Goal: Information Seeking & Learning: Find contact information

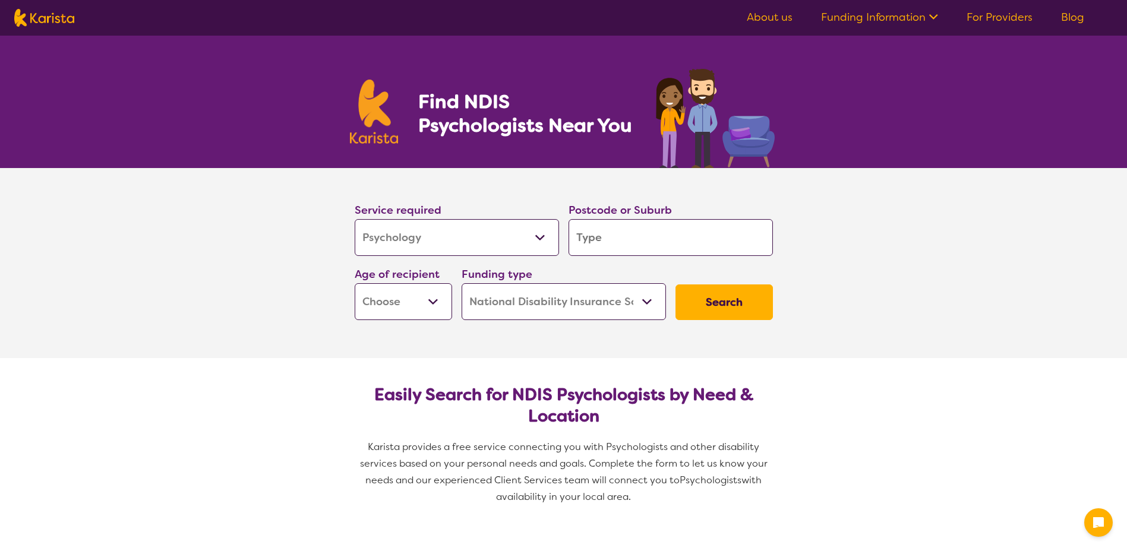
select select "Psychology"
select select "NDIS"
select select "Psychology"
select select "NDIS"
click at [662, 228] on input "search" at bounding box center [671, 237] width 204 height 37
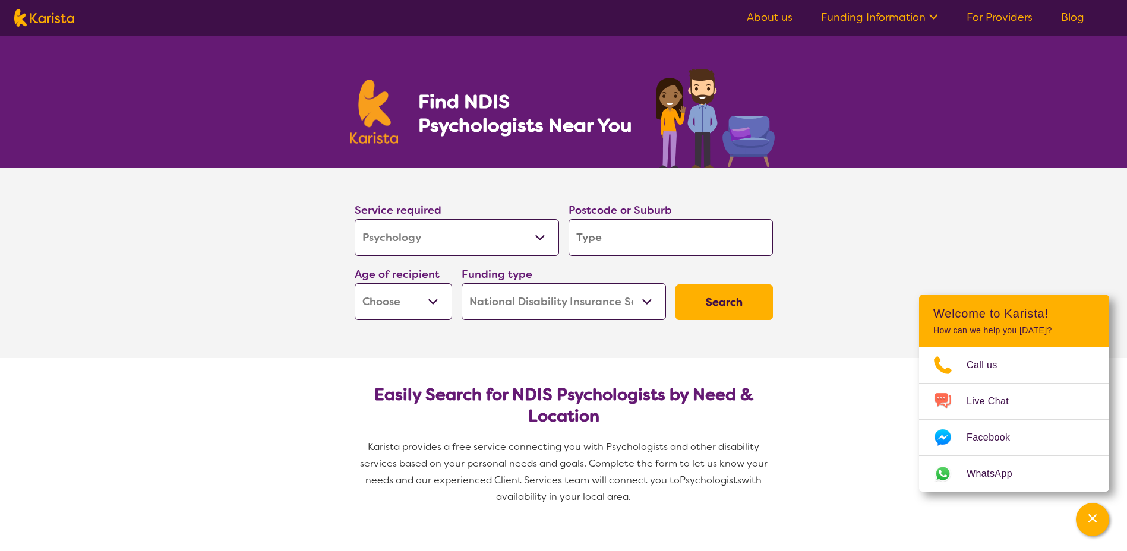
type input "3"
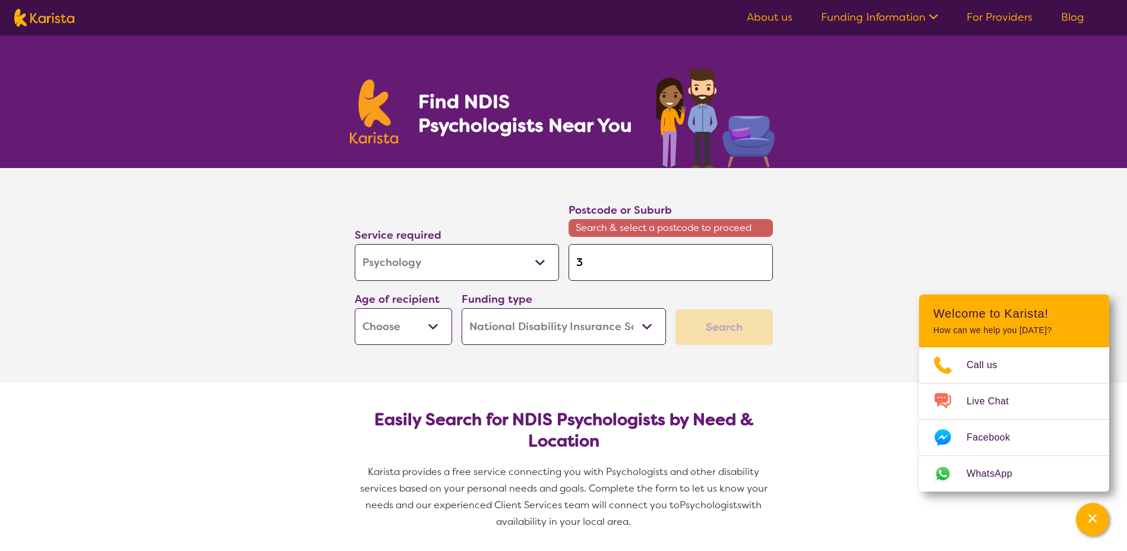
type input "30"
type input "307"
type input "3072"
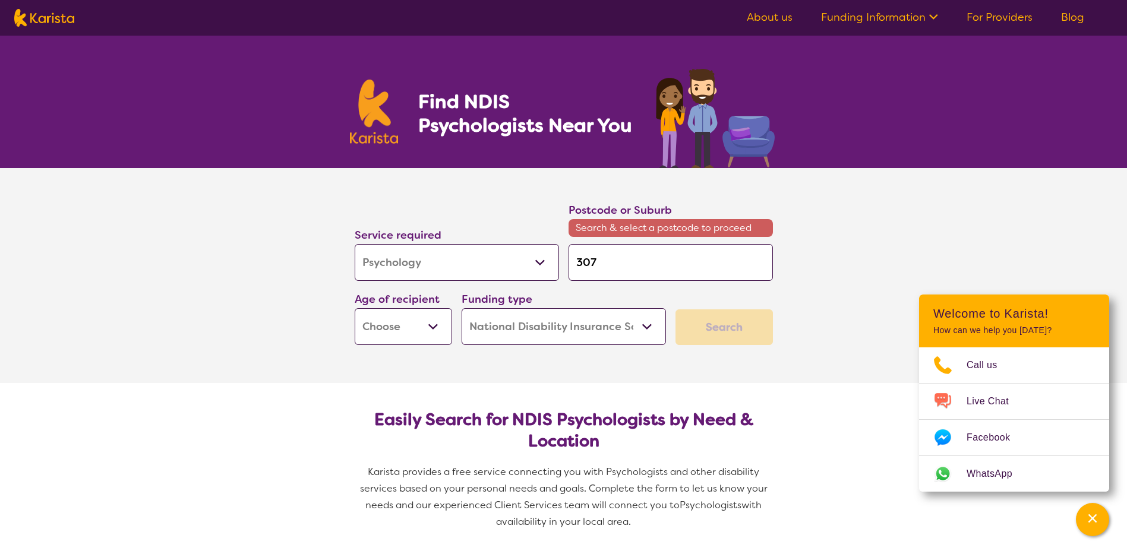
type input "3072"
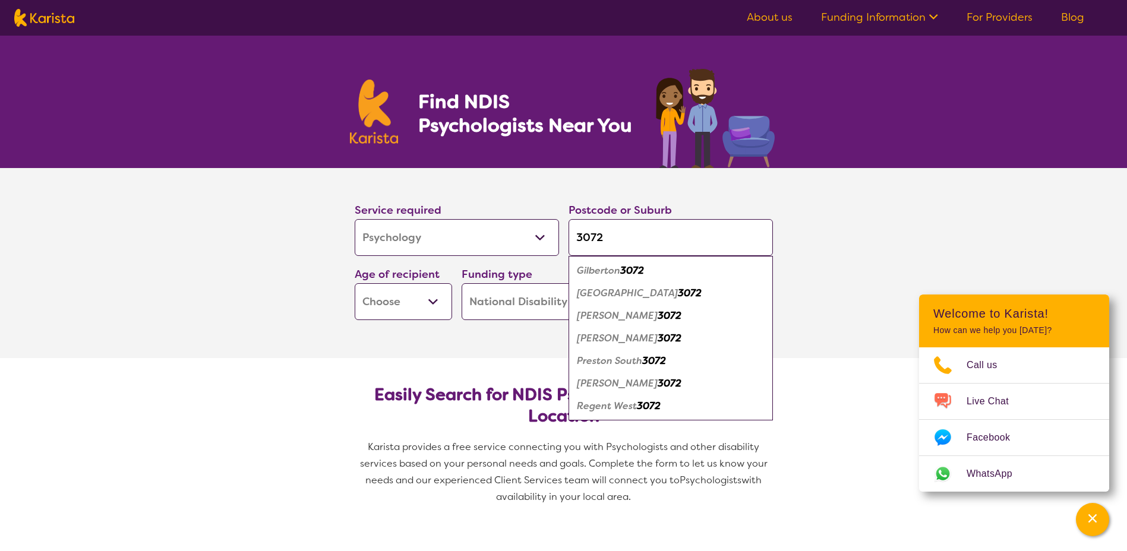
type input "3072"
click at [658, 311] on em "3072" at bounding box center [670, 316] width 24 height 12
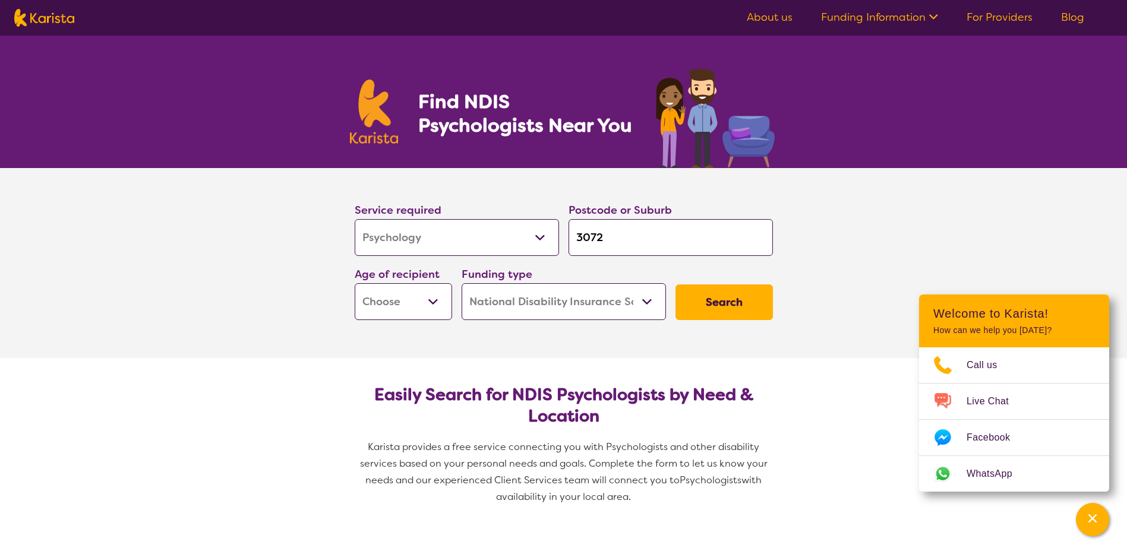
click at [411, 286] on select "Early Childhood - 0 to 9 Child - 10 to 11 Adolescent - 12 to 17 Adult - 18 to 6…" at bounding box center [403, 301] width 97 height 37
select select "AS"
click at [355, 283] on select "Early Childhood - 0 to 9 Child - 10 to 11 Adolescent - 12 to 17 Adult - 18 to 6…" at bounding box center [403, 301] width 97 height 37
select select "AS"
click at [713, 307] on button "Search" at bounding box center [724, 303] width 97 height 36
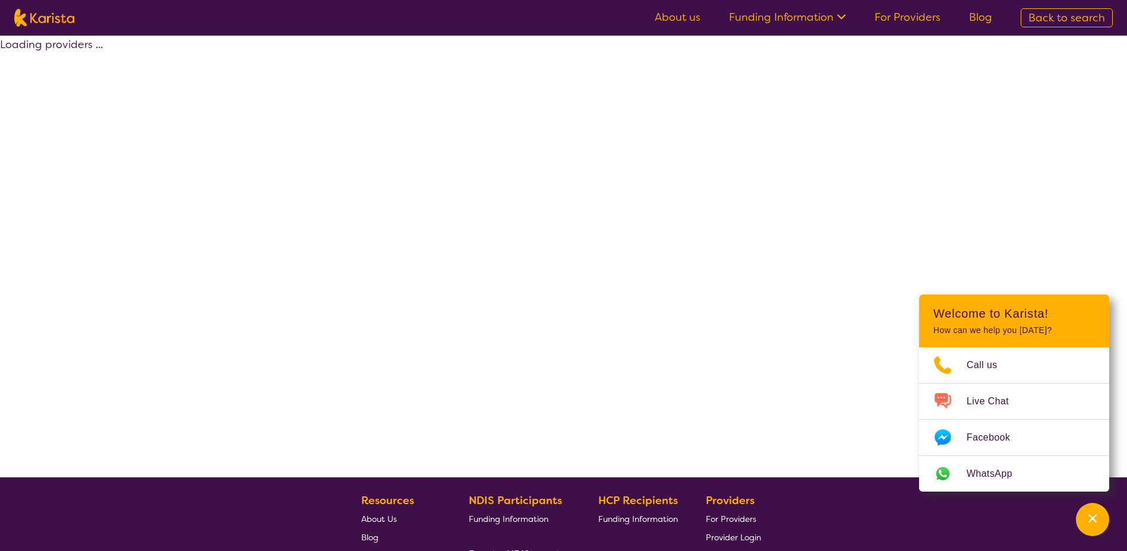
select select "by_score"
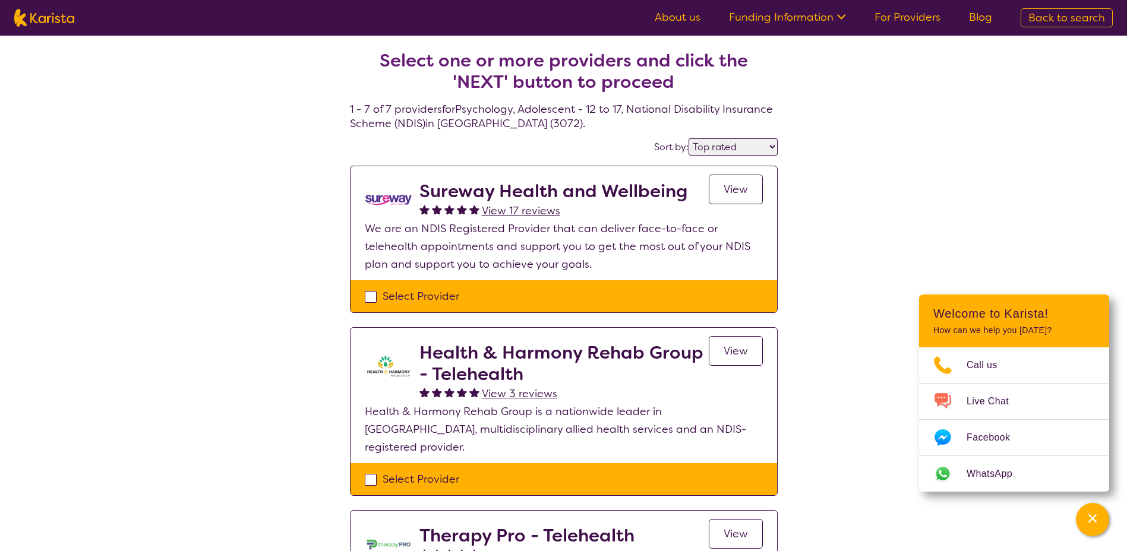
click at [728, 189] on span "View" at bounding box center [736, 189] width 24 height 14
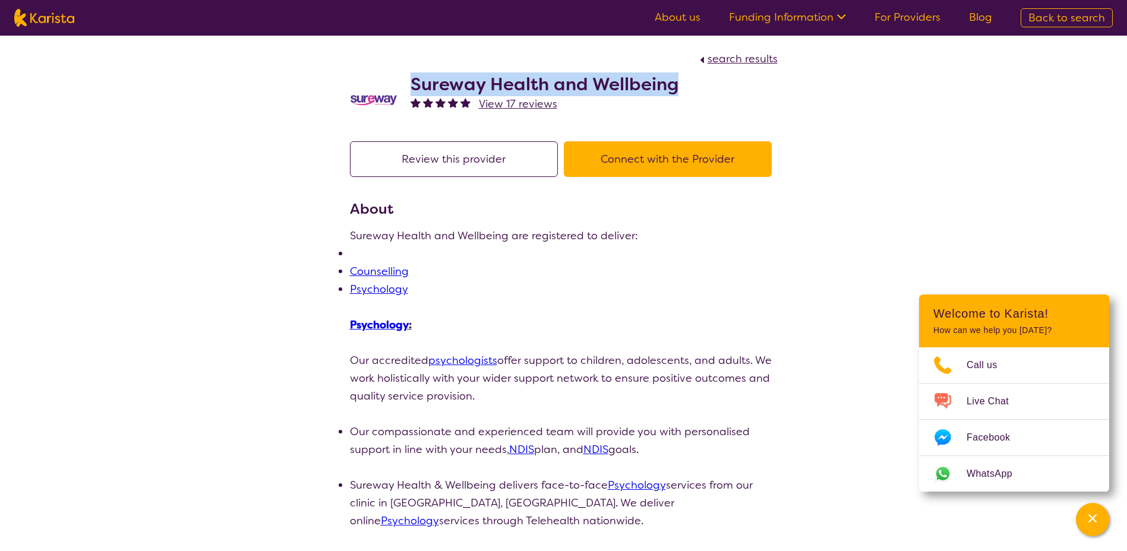
drag, startPoint x: 678, startPoint y: 81, endPoint x: 415, endPoint y: 84, distance: 262.6
click at [415, 84] on div "Sureway Health and Wellbeing View 17 reviews" at bounding box center [564, 97] width 428 height 59
copy h2 "Sureway Health and Wellbeing"
